Goal: Information Seeking & Learning: Compare options

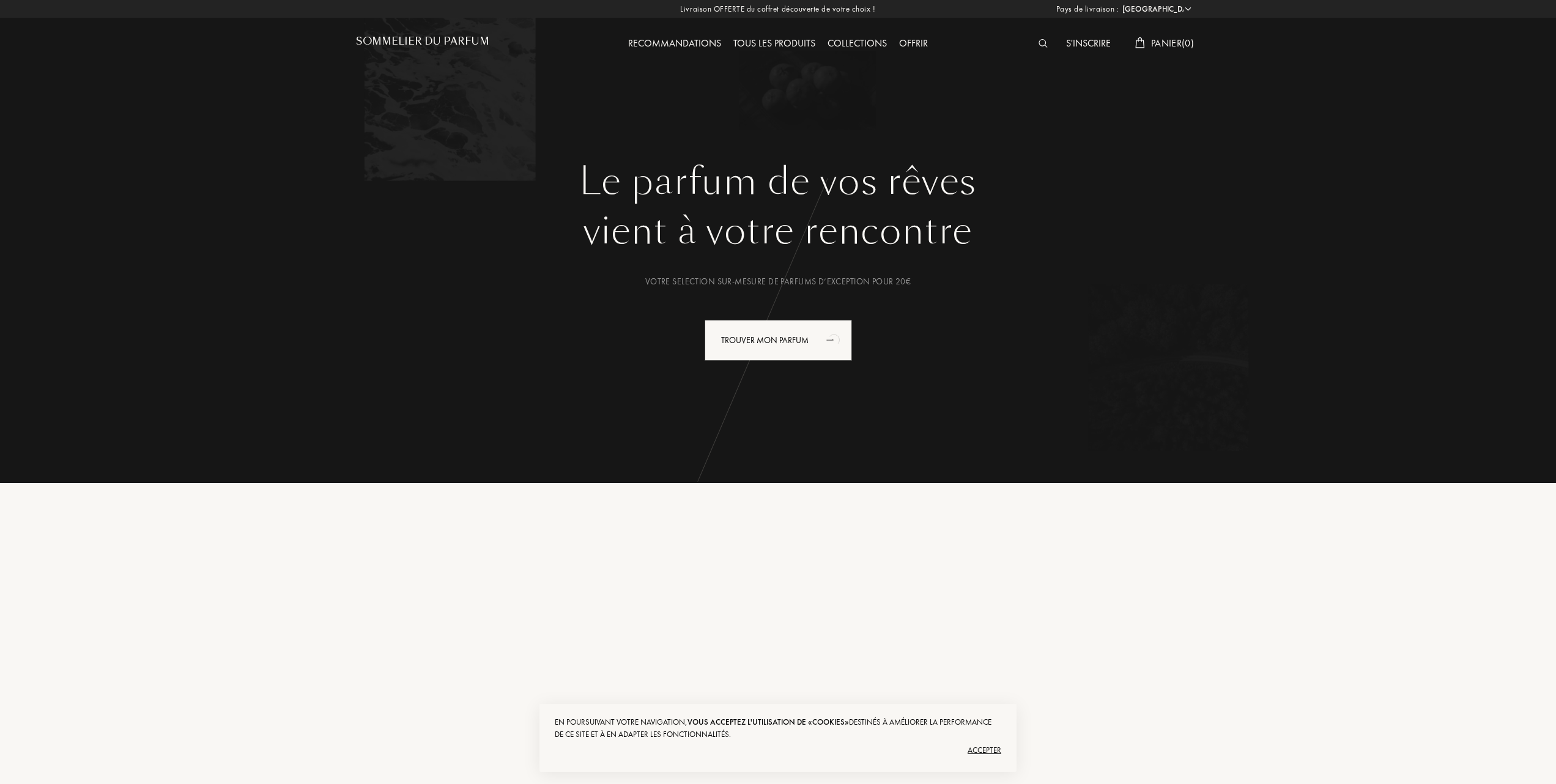
select select "FR"
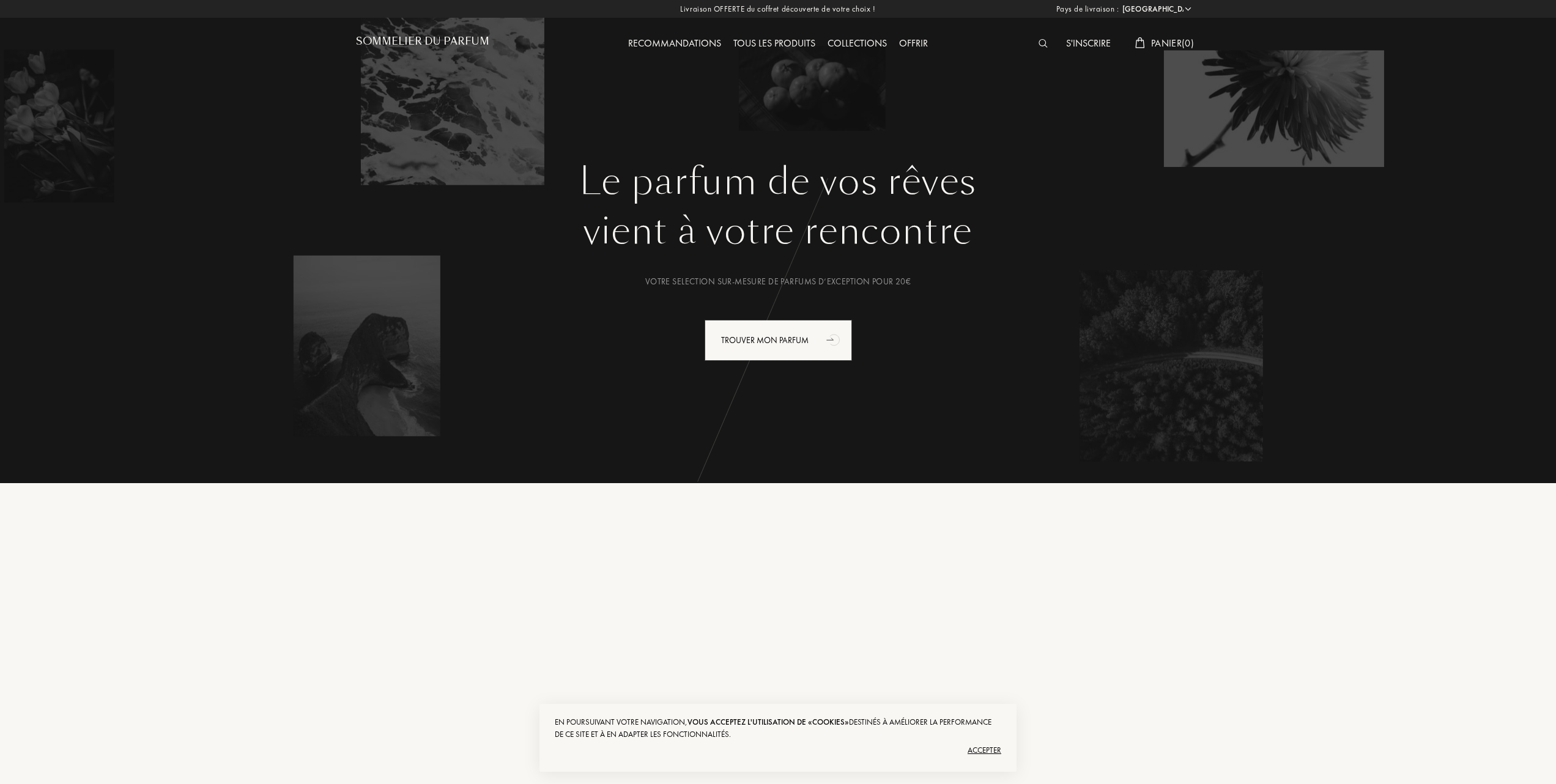
click at [776, 42] on div "Tous les produits" at bounding box center [774, 44] width 94 height 16
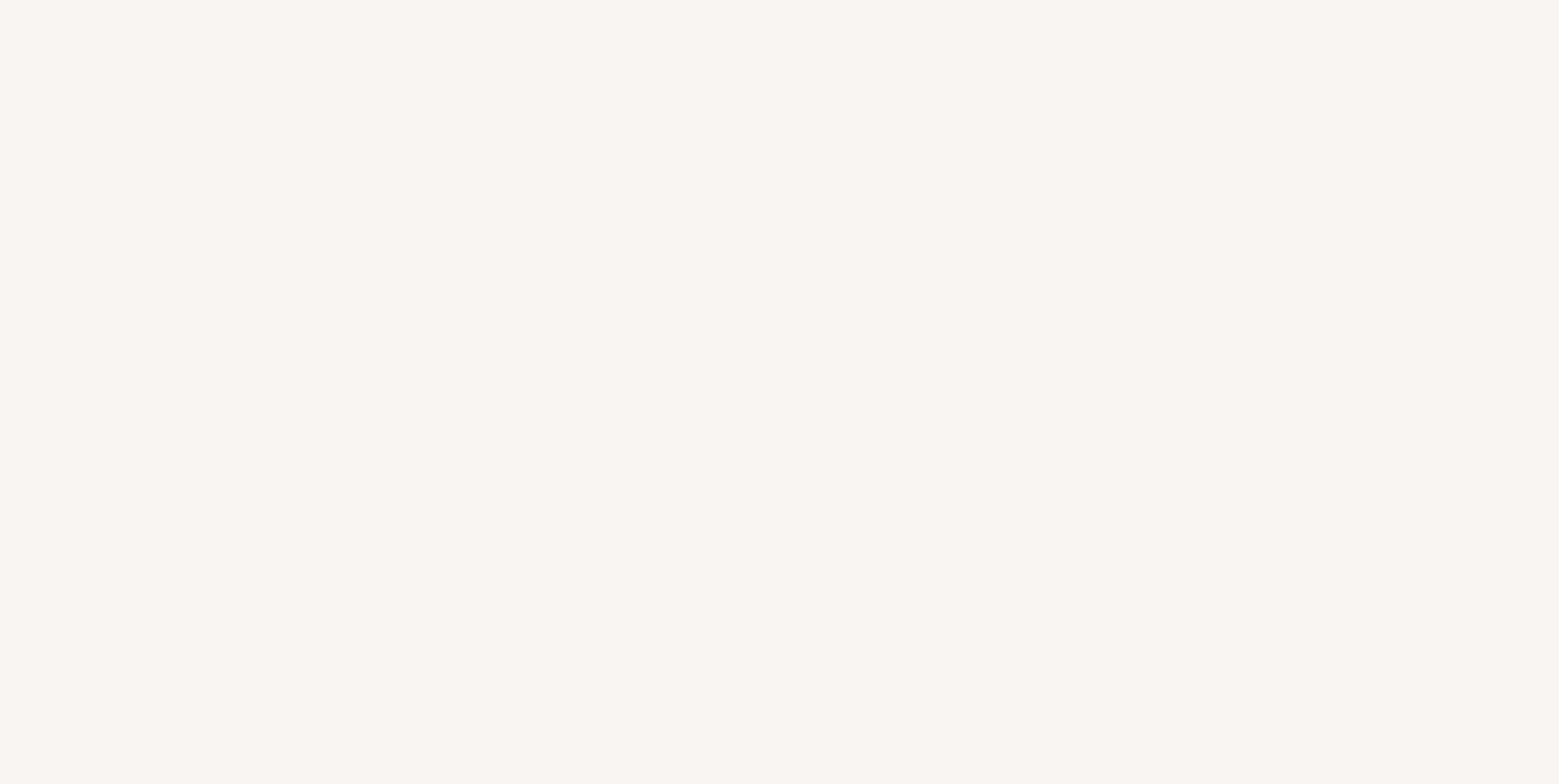
select select "FR"
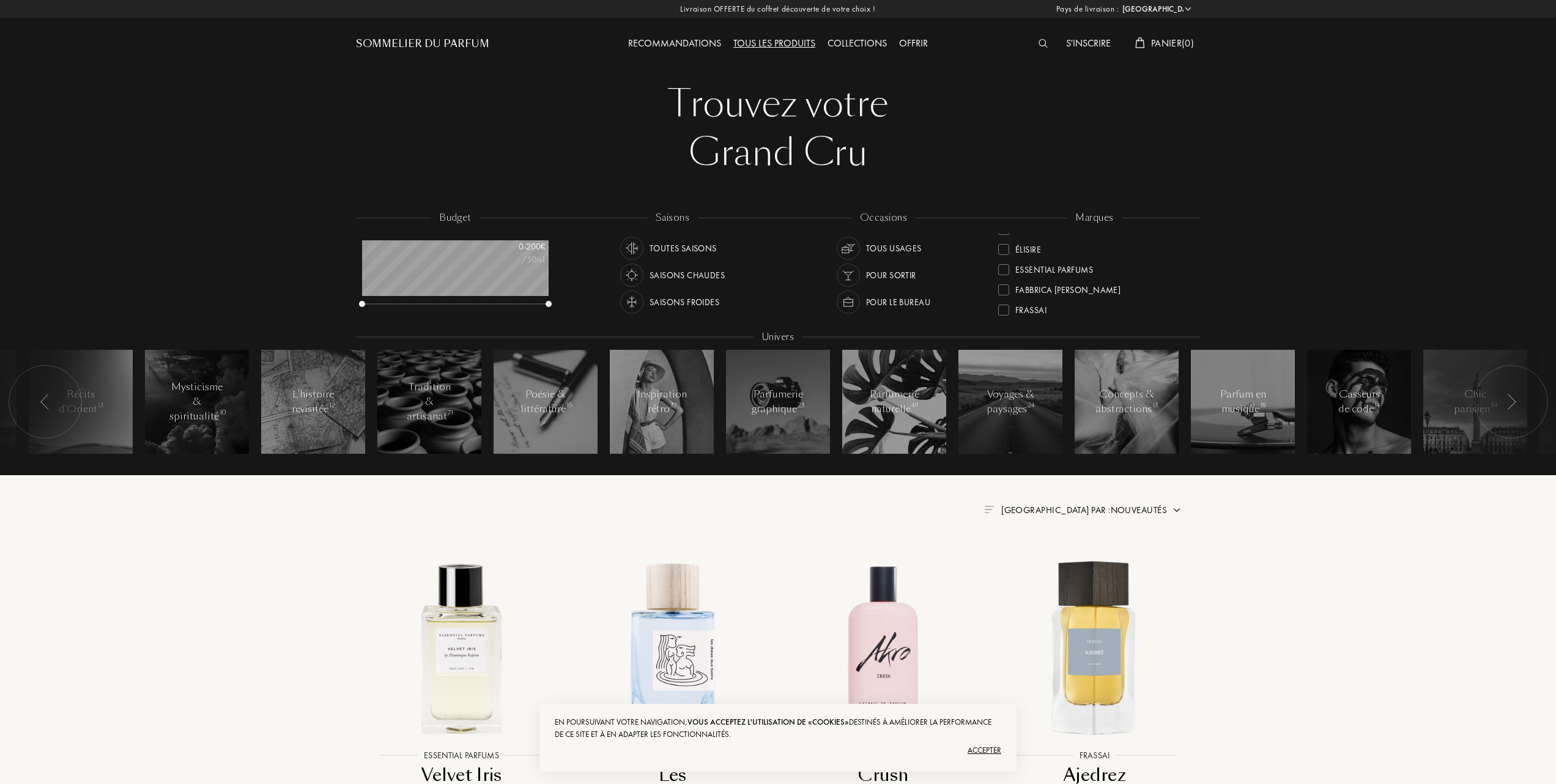
scroll to position [162, 0]
click at [1006, 298] on div at bounding box center [1003, 302] width 11 height 11
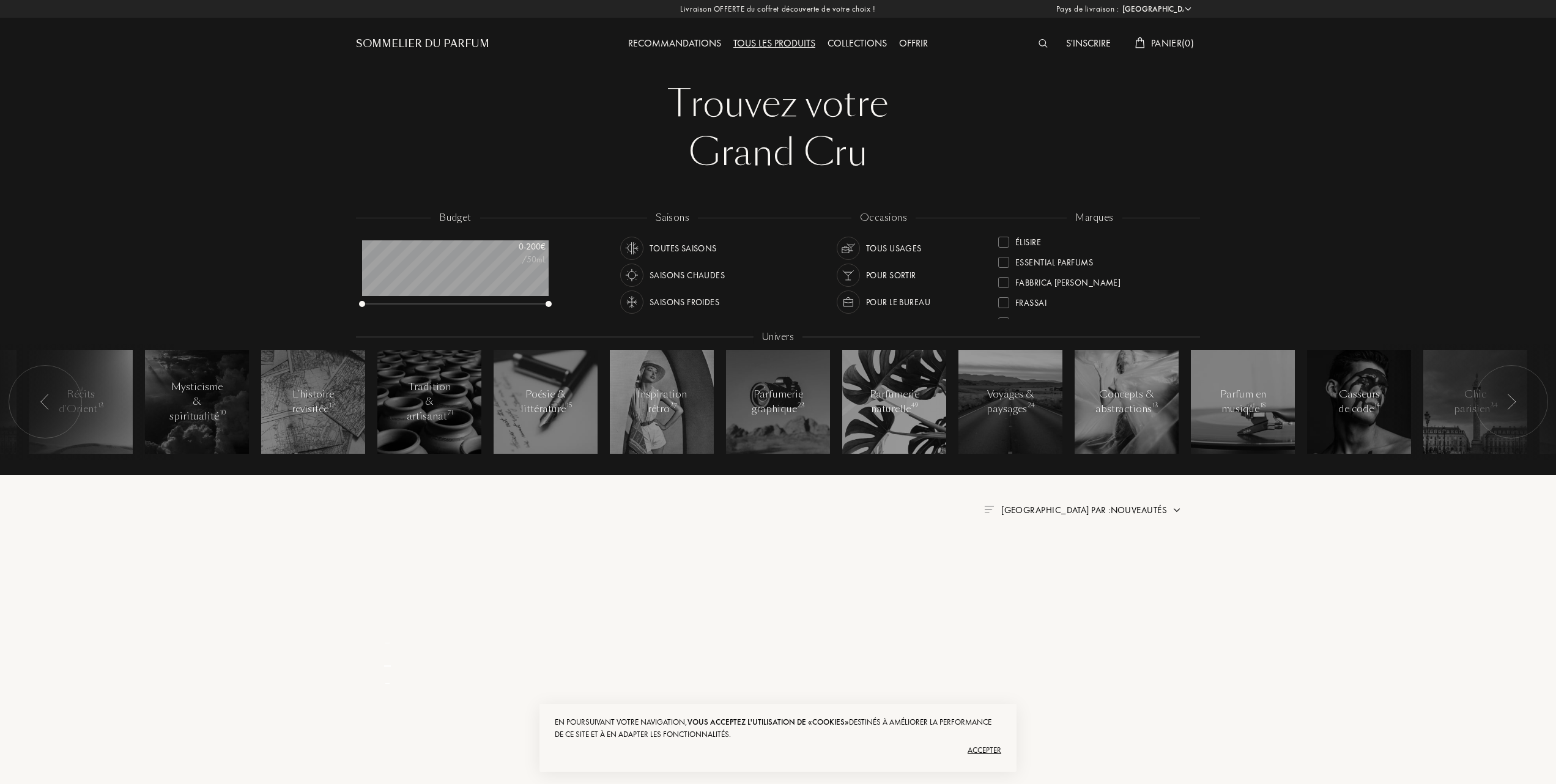
scroll to position [0, 0]
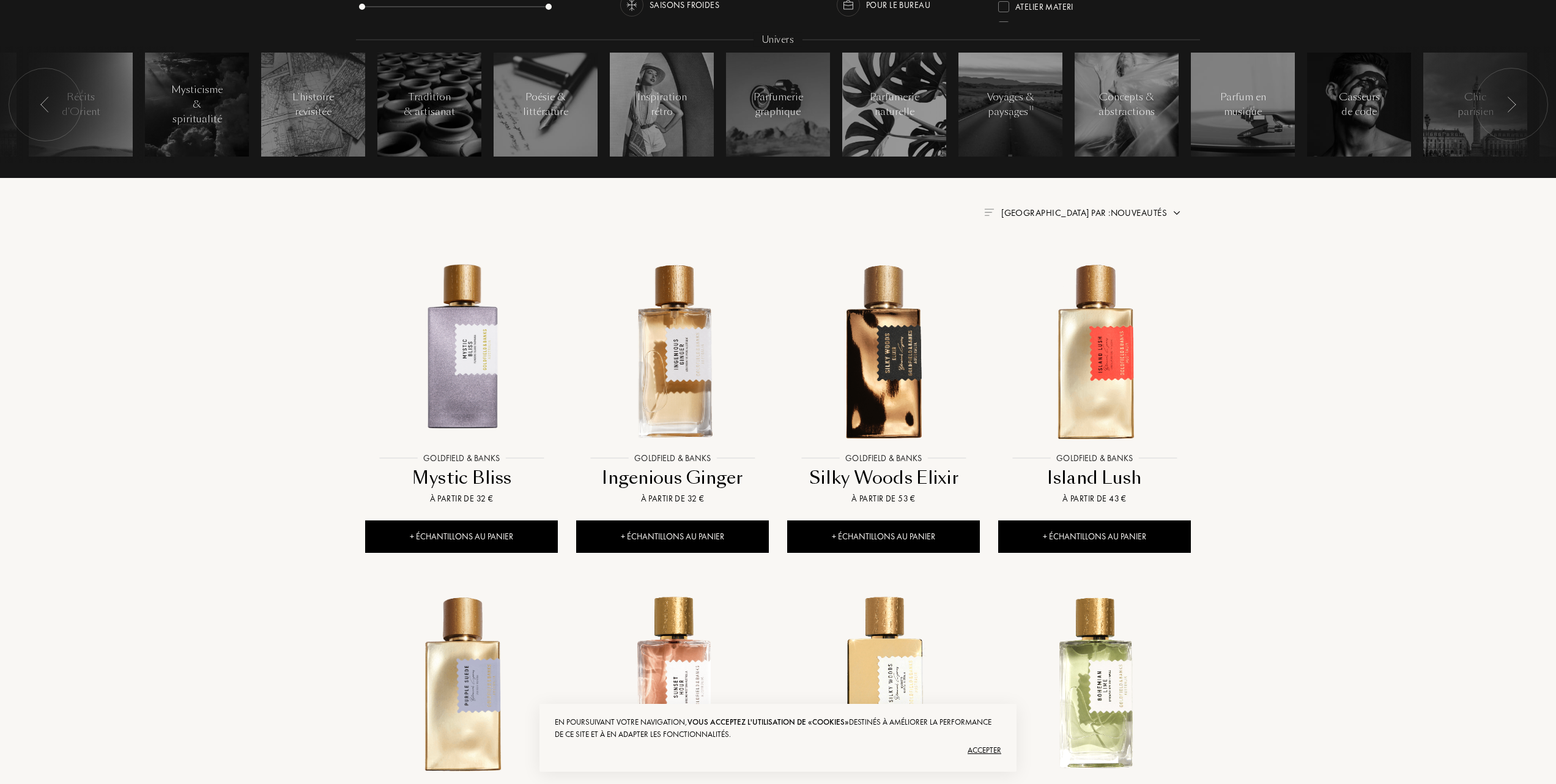
scroll to position [326, 0]
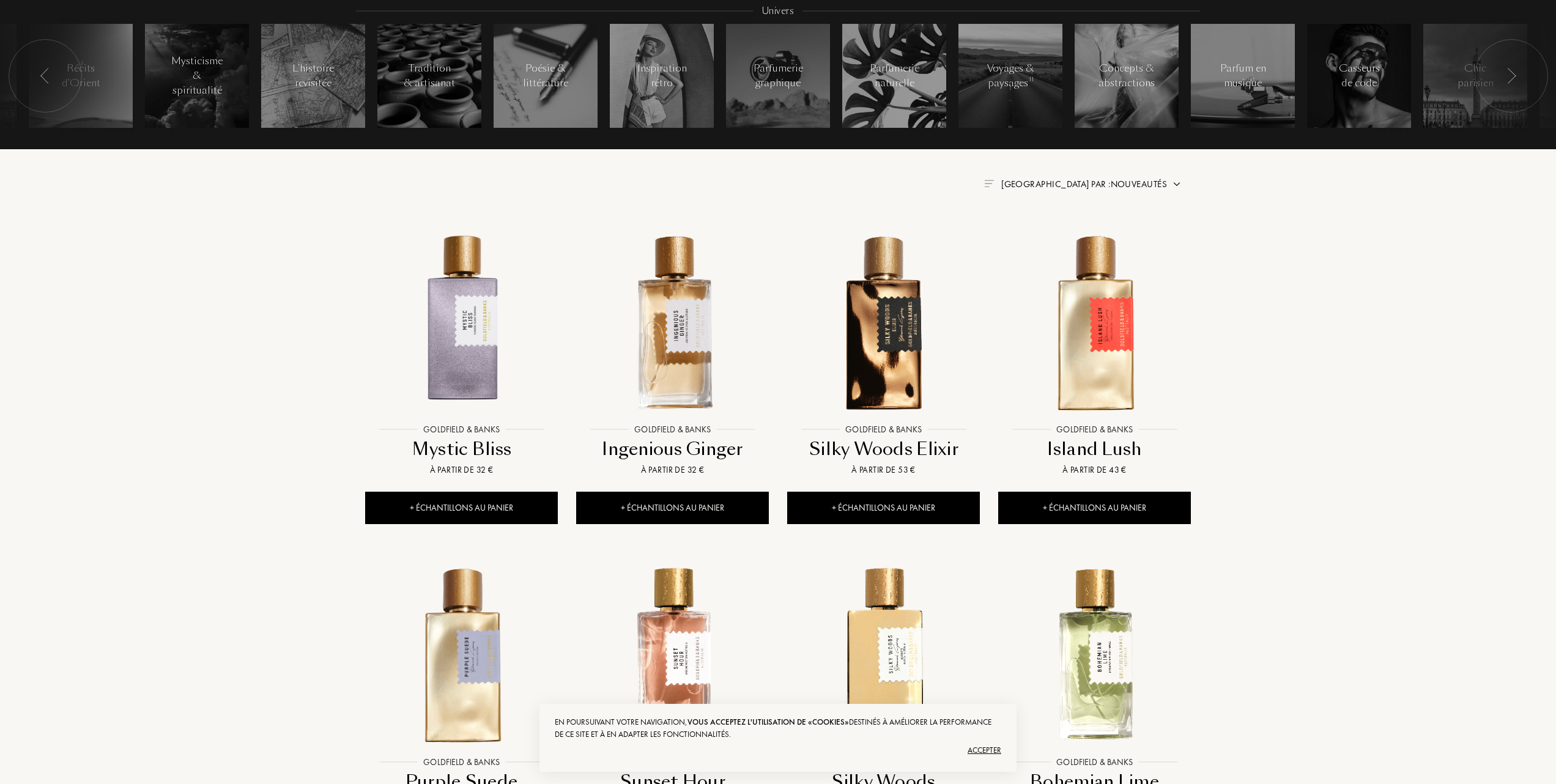
click at [983, 747] on div "Accepter" at bounding box center [778, 750] width 446 height 20
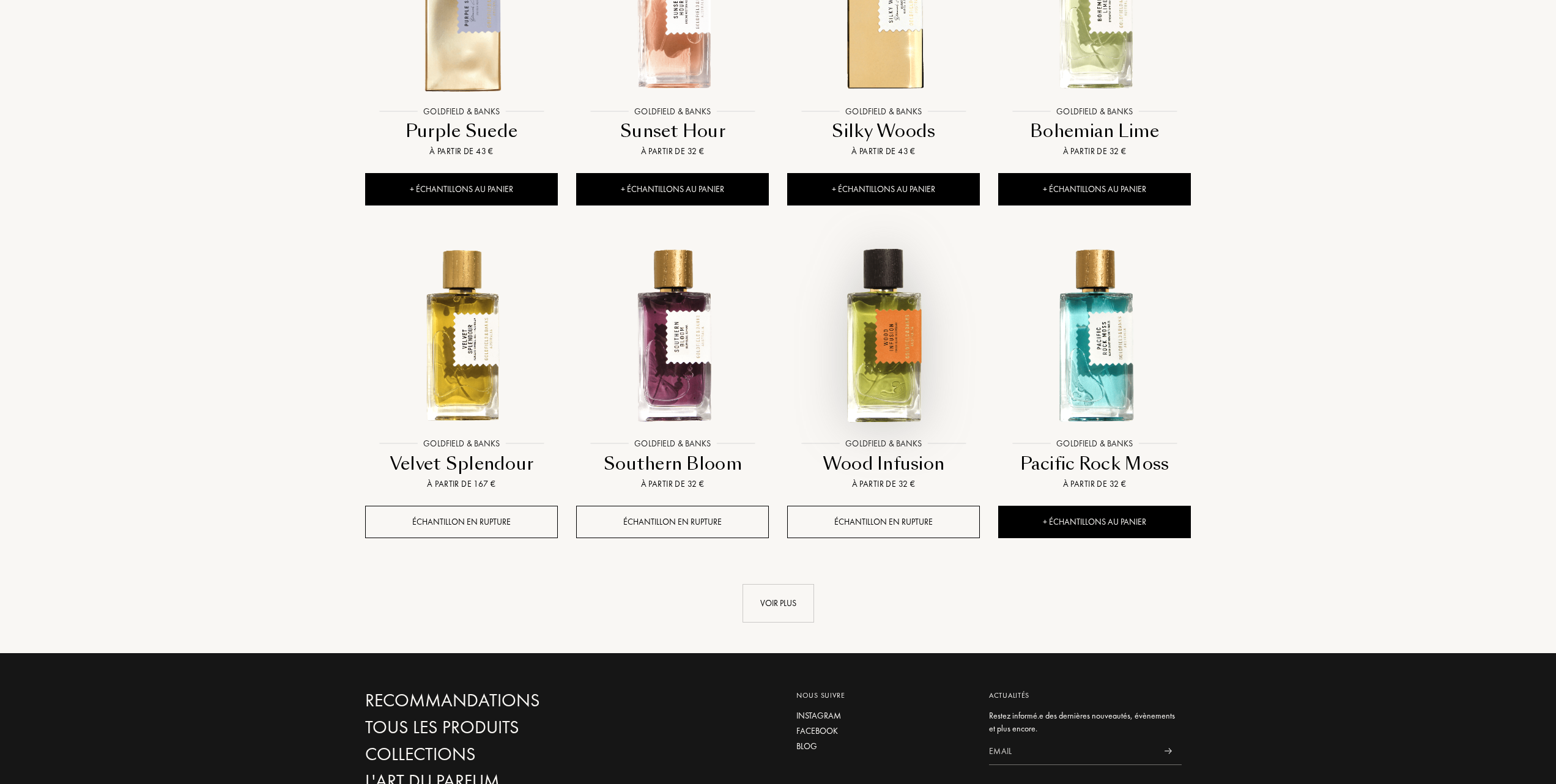
scroll to position [979, 0]
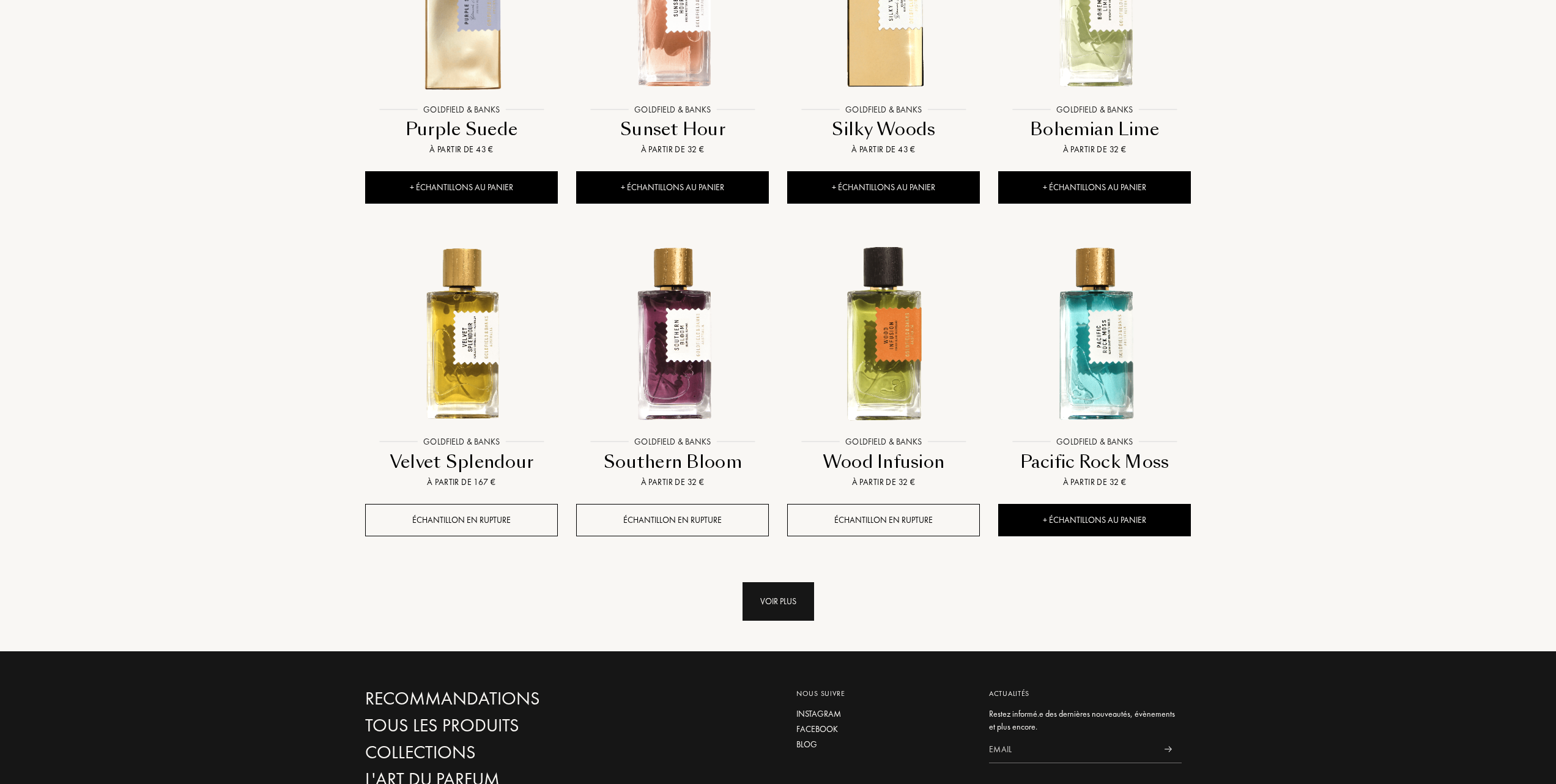
click at [778, 601] on div "Voir plus" at bounding box center [778, 601] width 72 height 39
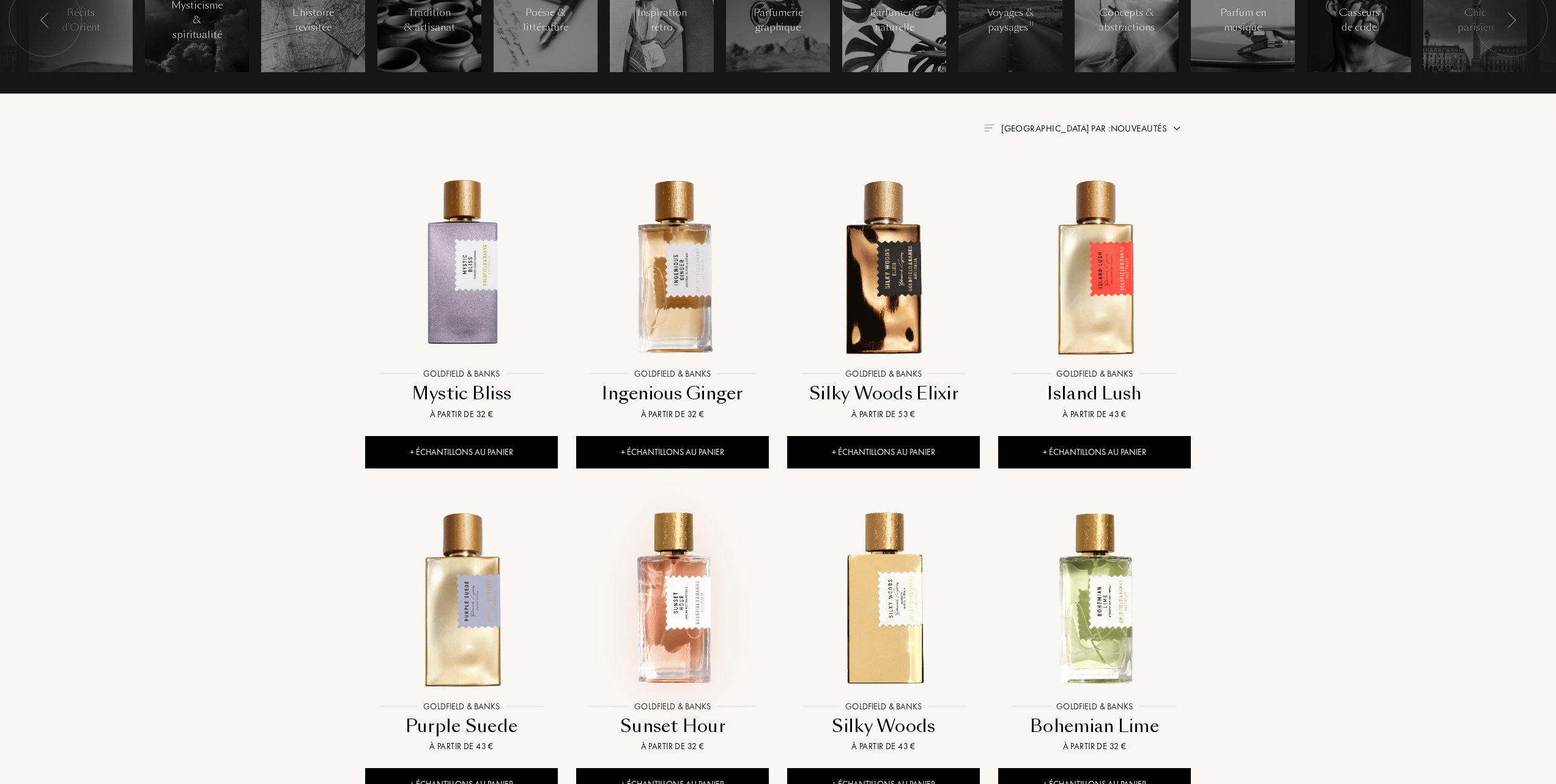
scroll to position [407, 0]
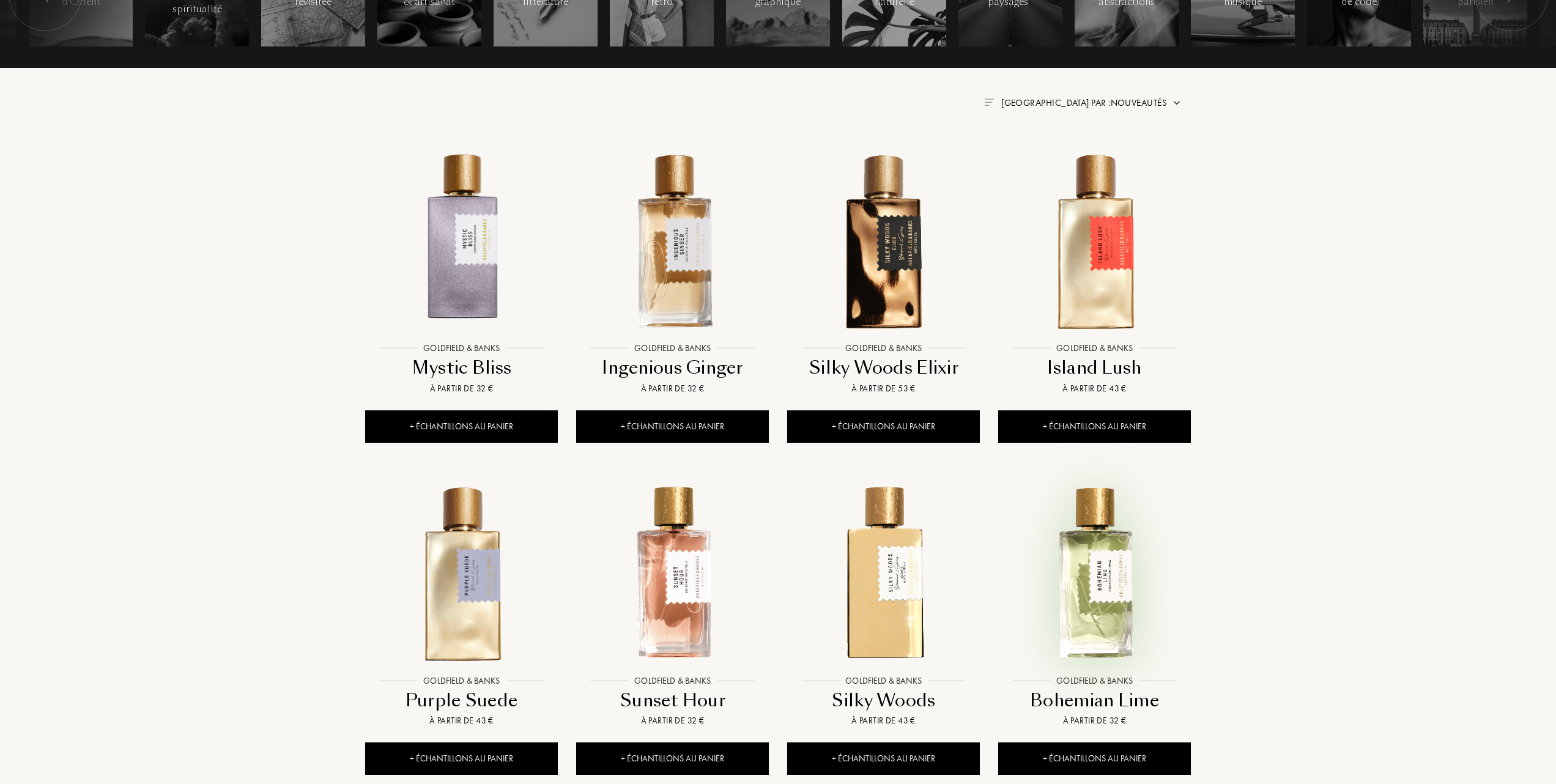
click at [1095, 612] on img at bounding box center [1094, 572] width 190 height 190
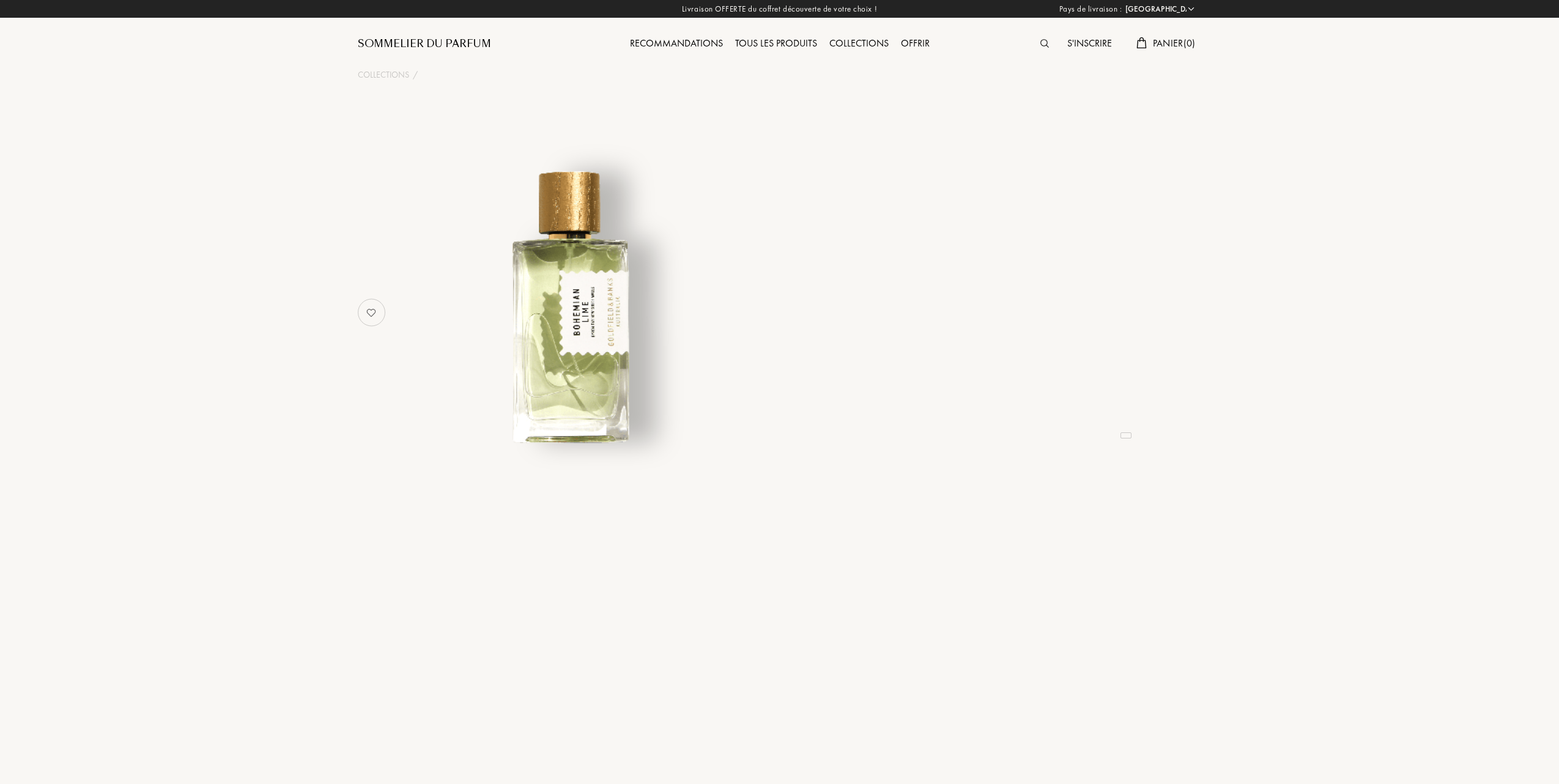
select select "FR"
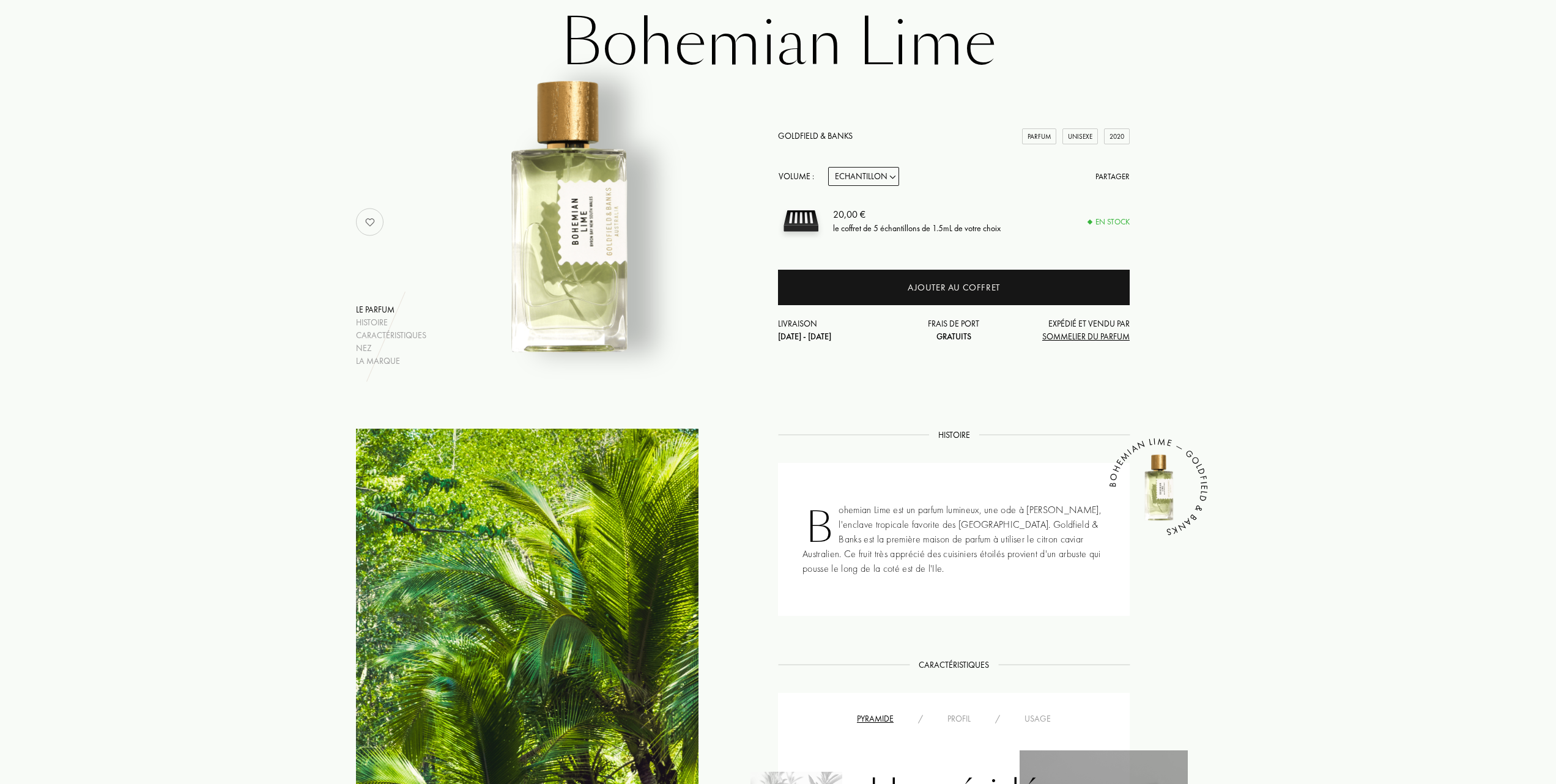
scroll to position [81, 0]
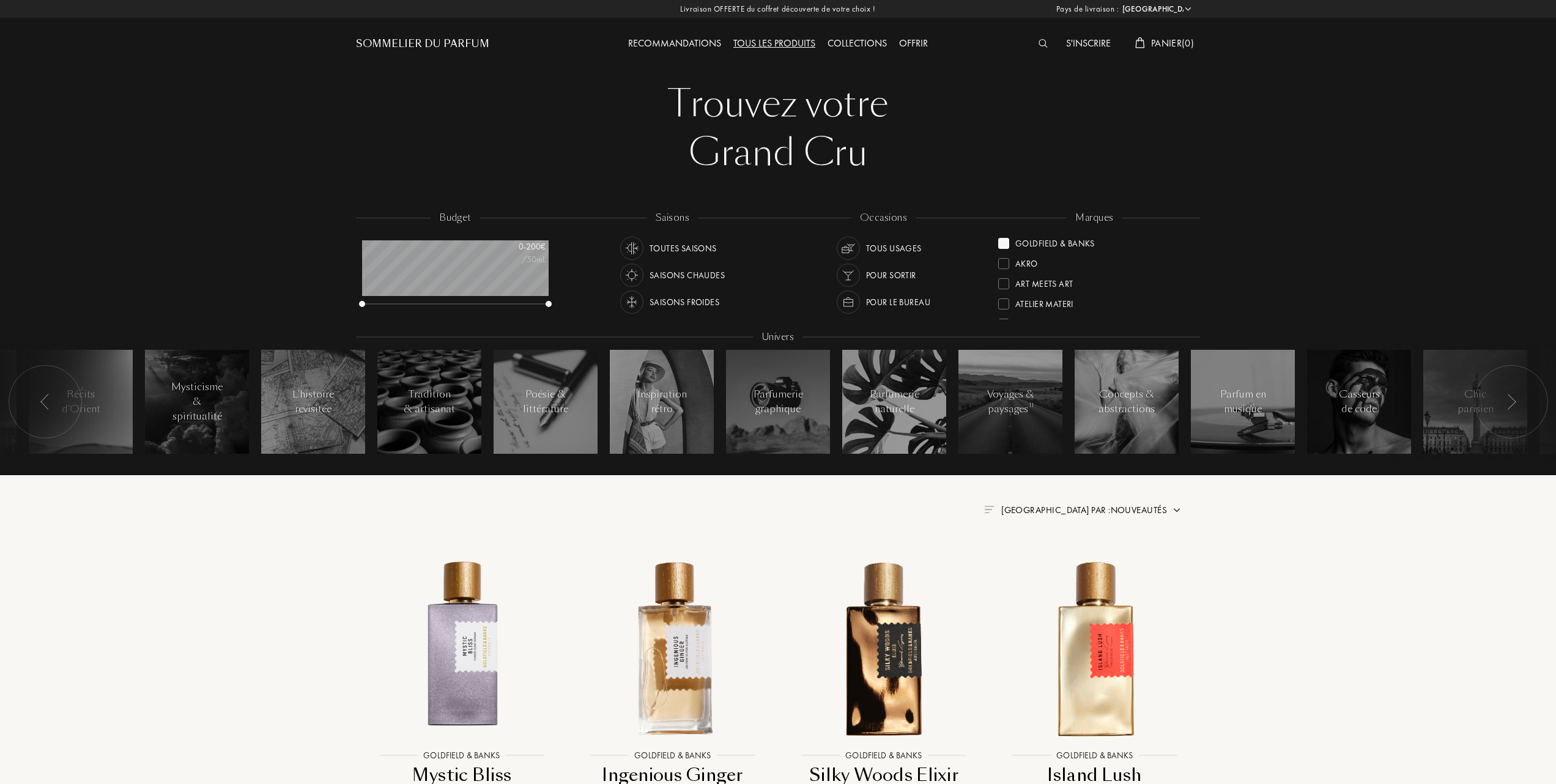
select select "FR"
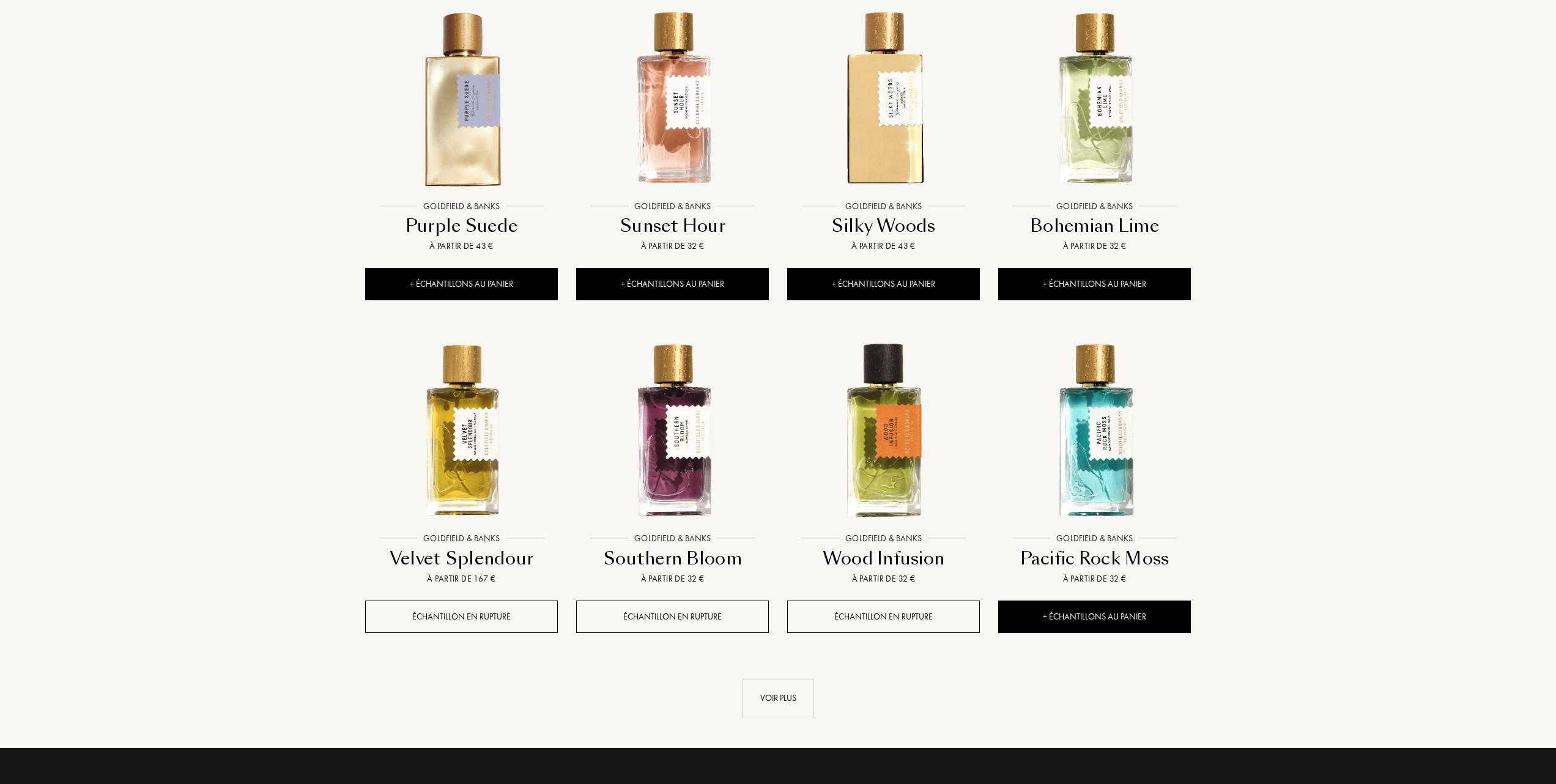
scroll to position [896, 0]
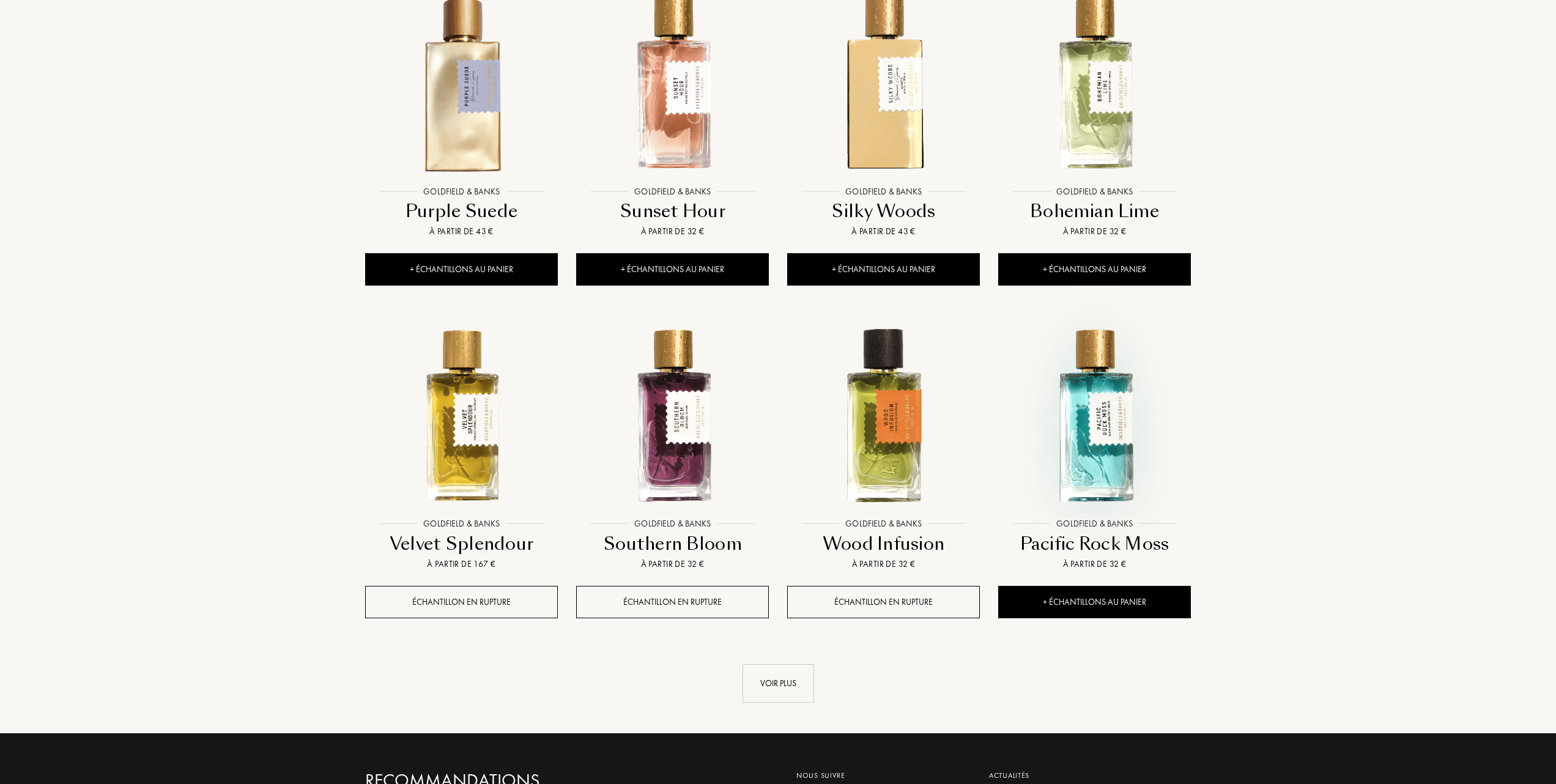
click at [1093, 453] on img at bounding box center [1094, 415] width 190 height 190
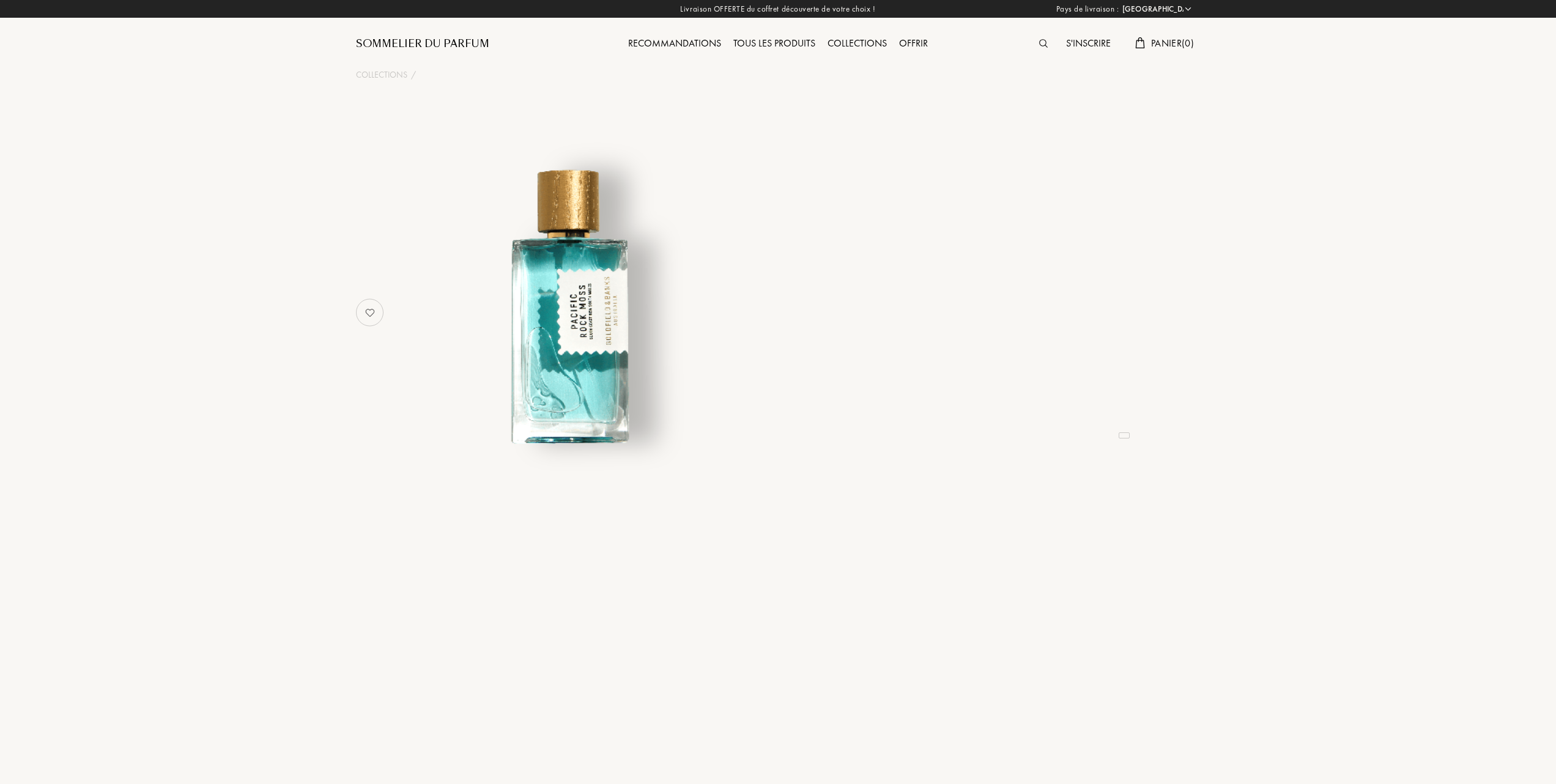
select select "FR"
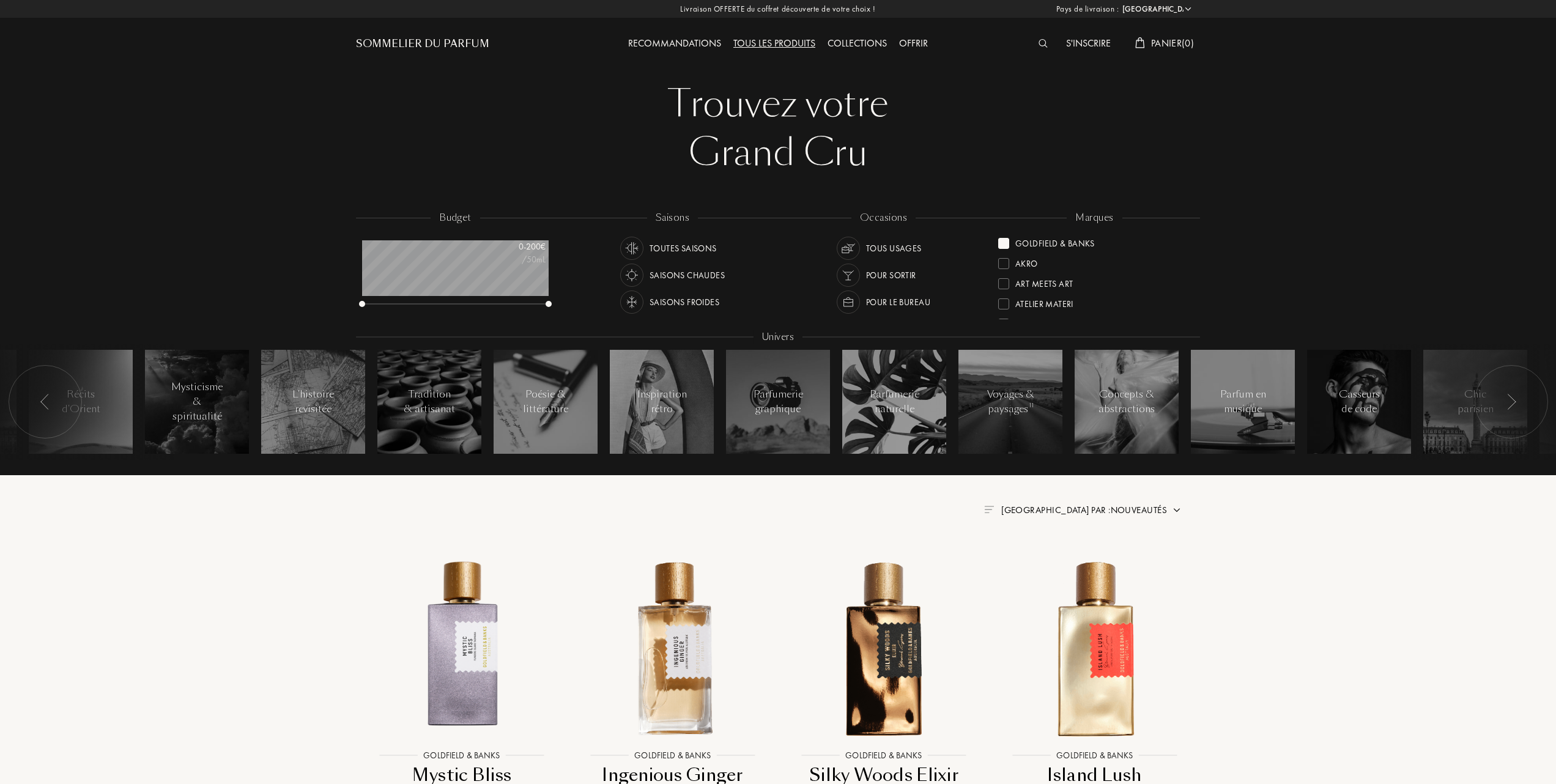
select select "FR"
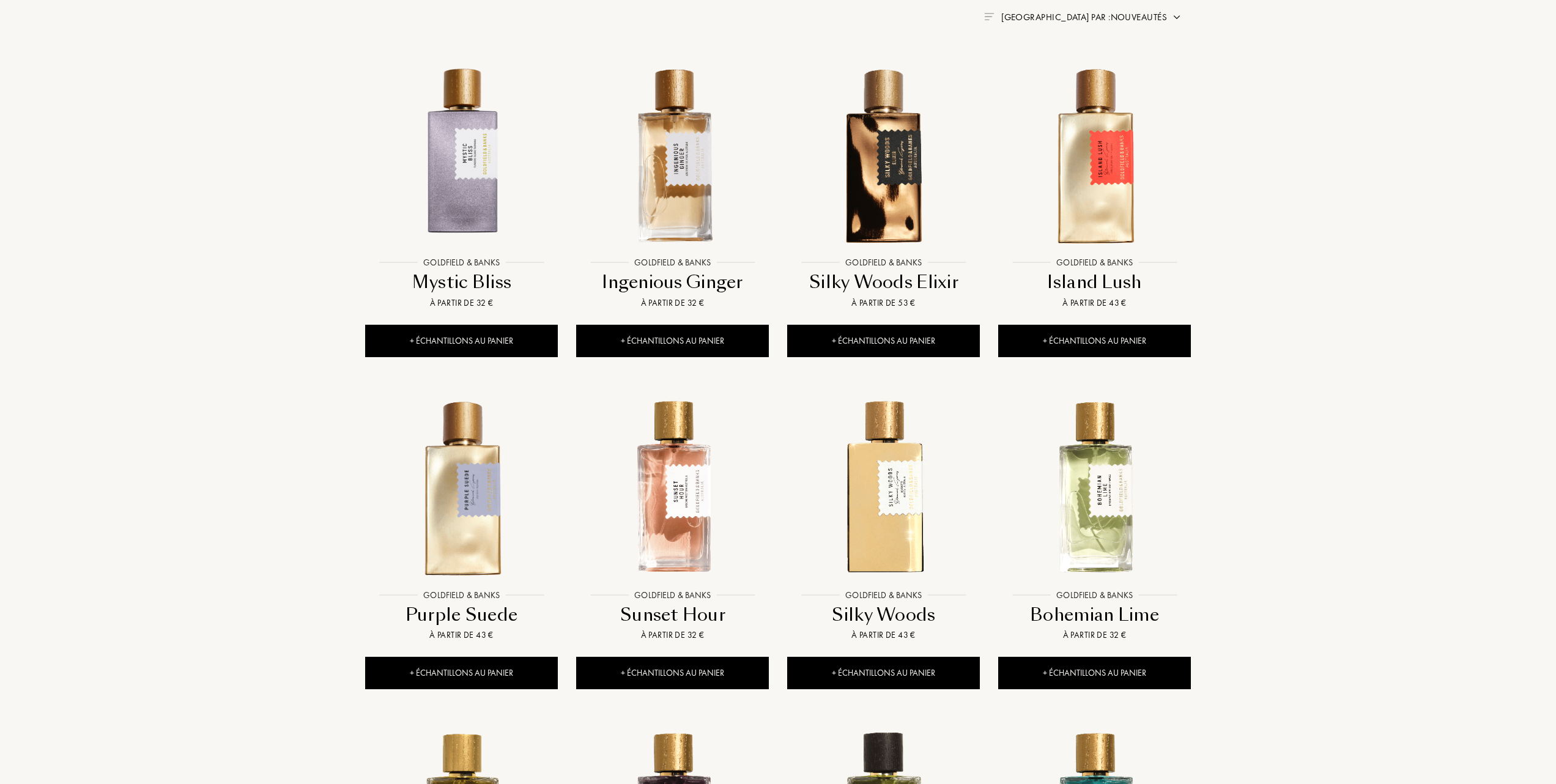
scroll to position [465, 0]
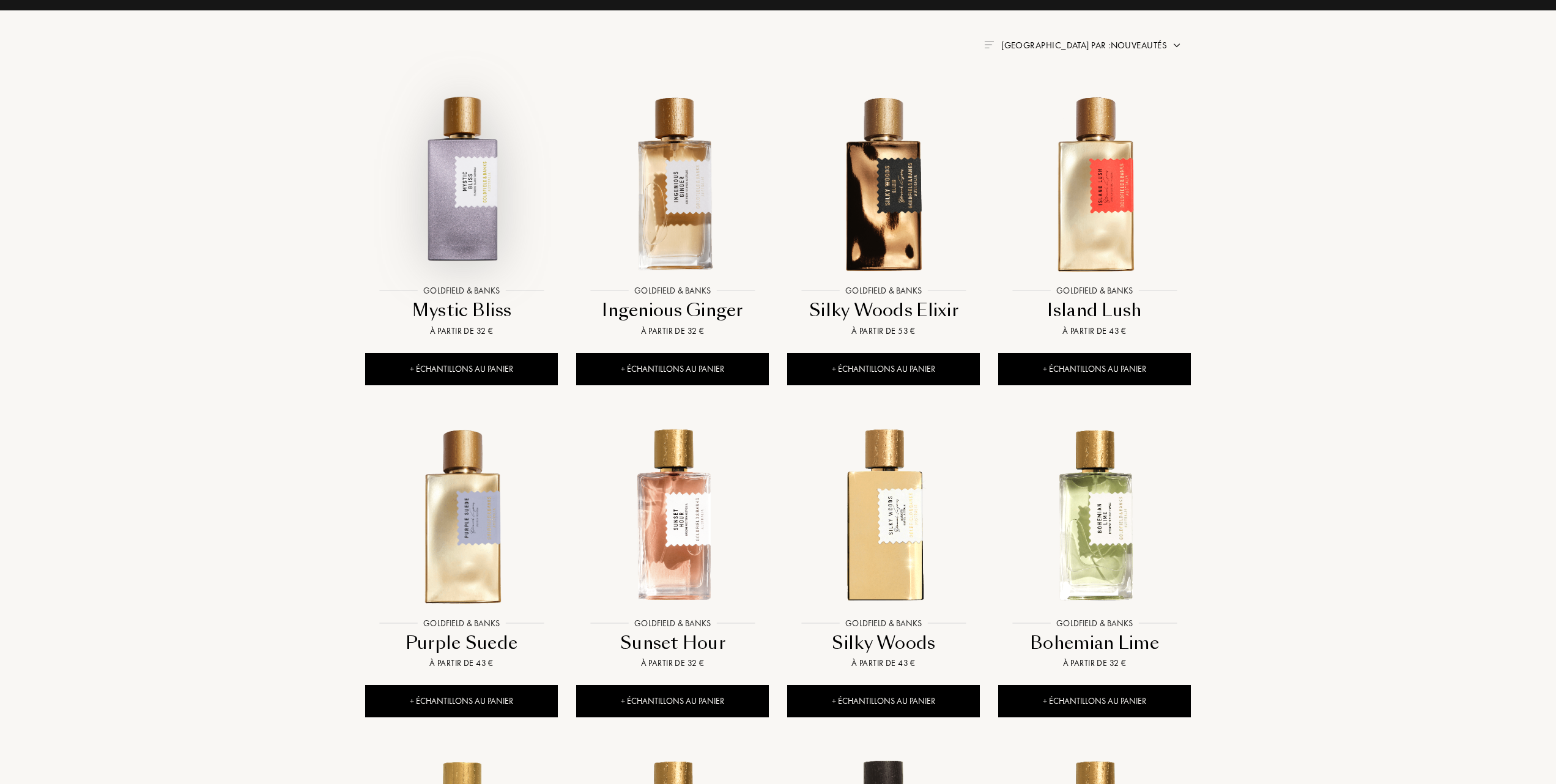
click at [458, 211] on img at bounding box center [461, 182] width 190 height 190
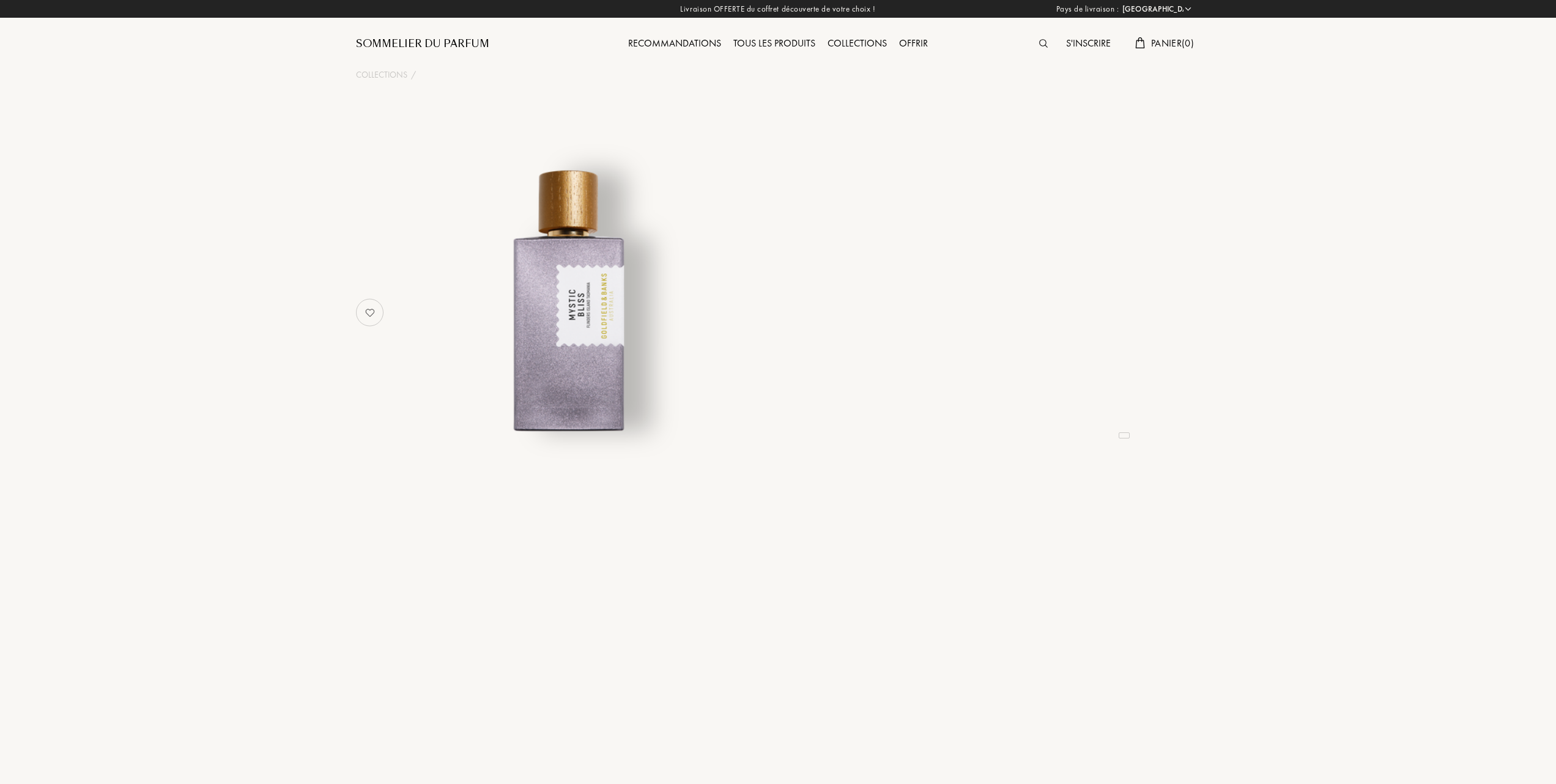
select select "FR"
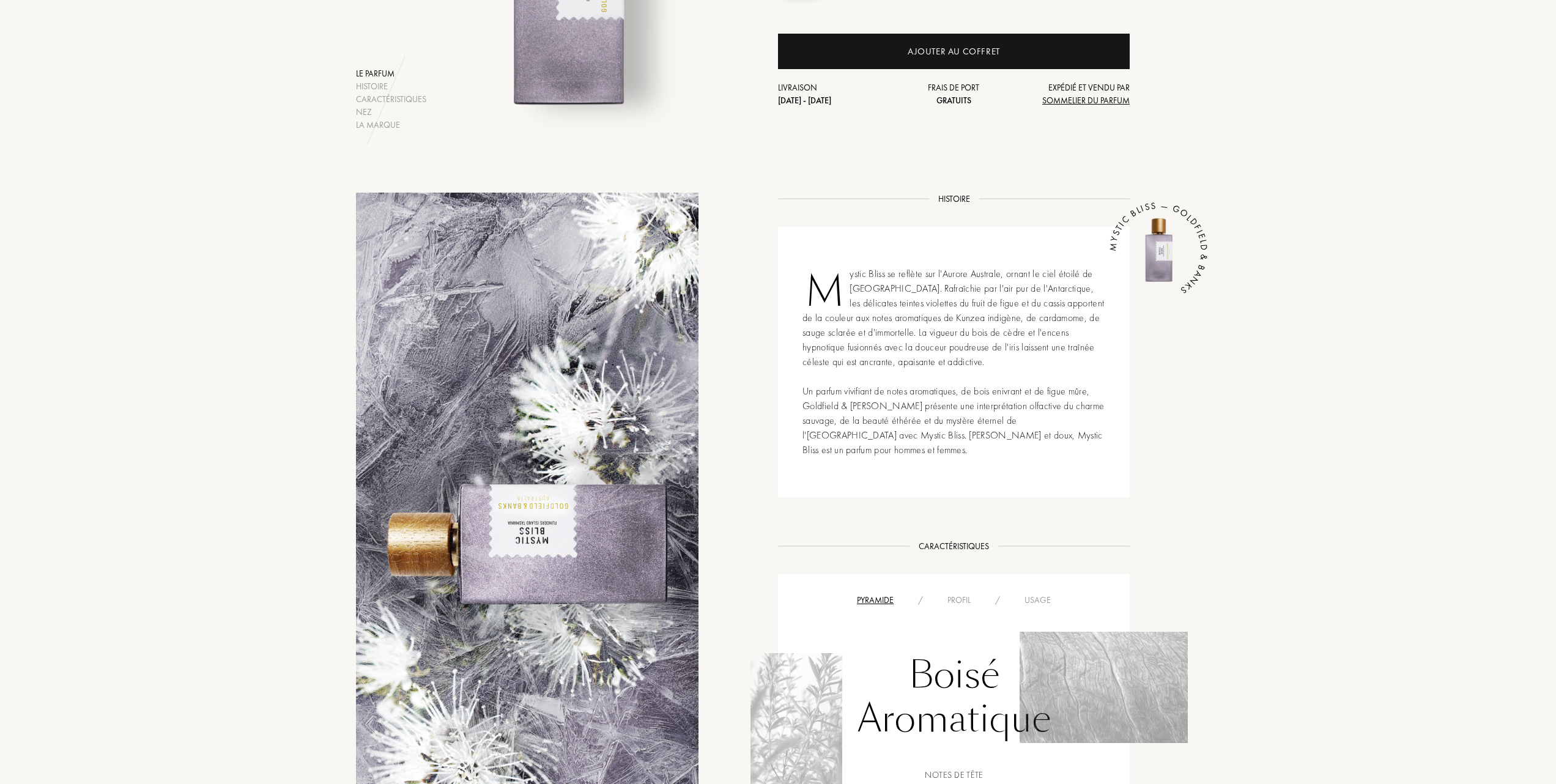
scroll to position [326, 0]
click at [1042, 607] on div "Usage" at bounding box center [1037, 601] width 51 height 13
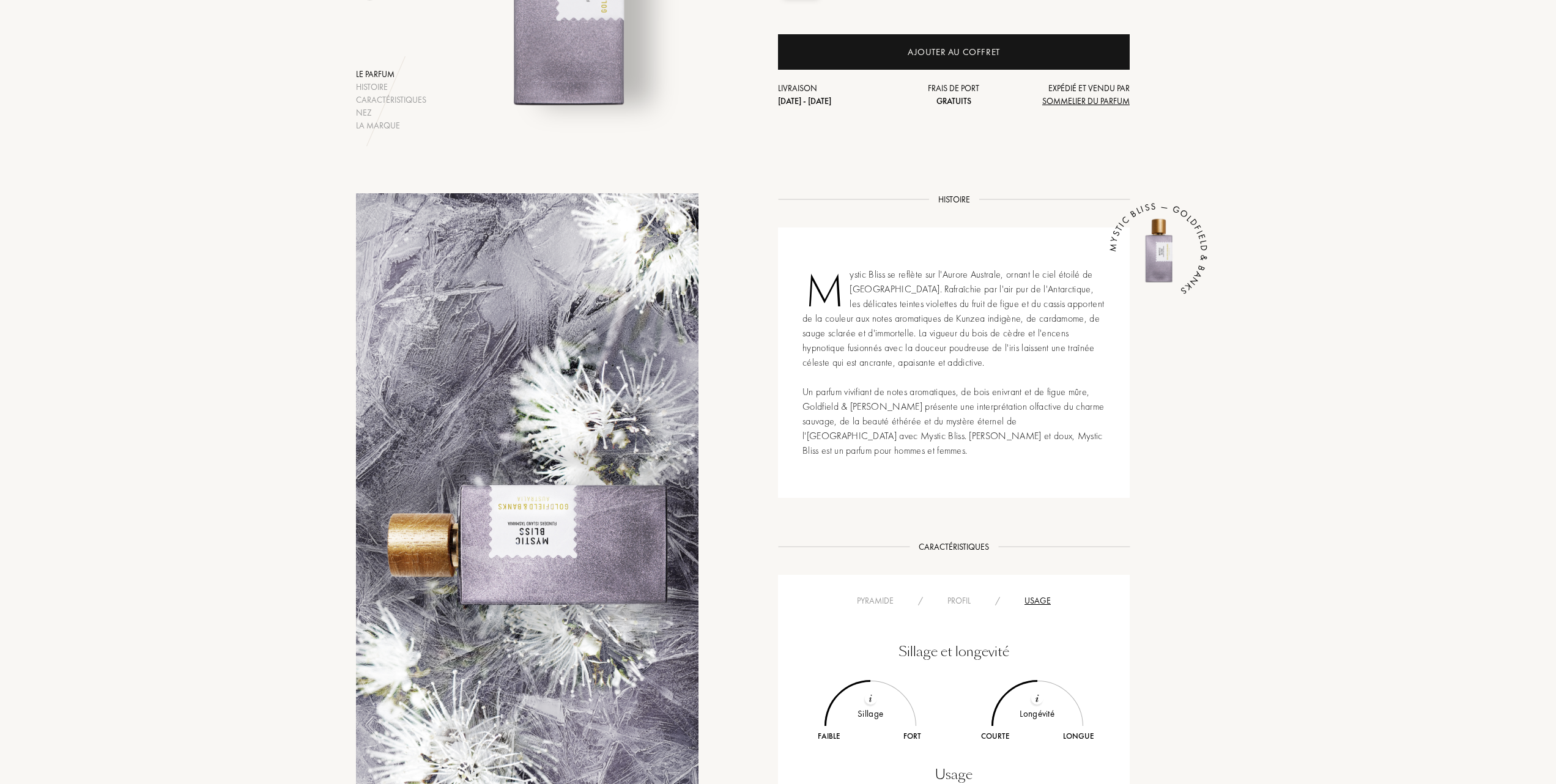
scroll to position [0, 0]
